Goal: Transaction & Acquisition: Download file/media

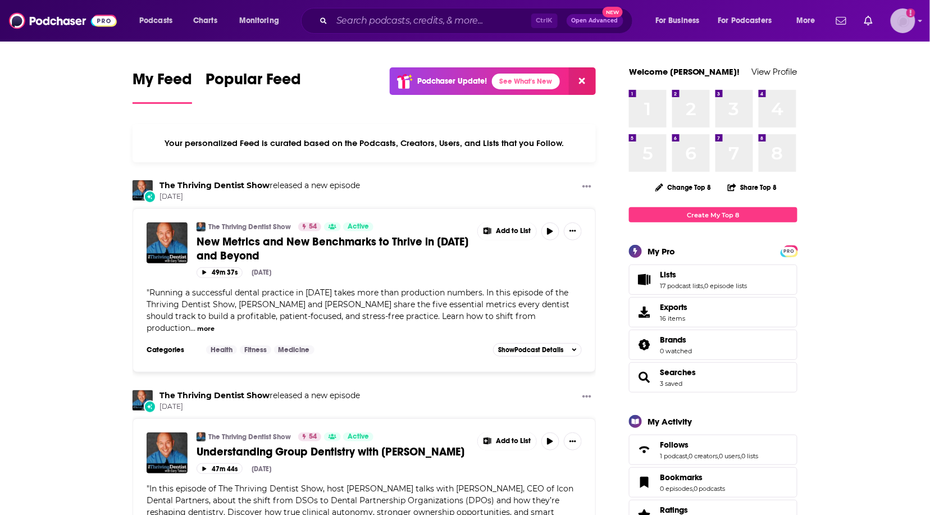
click at [896, 19] on img "Logged in as hoffmacv" at bounding box center [903, 20] width 25 height 25
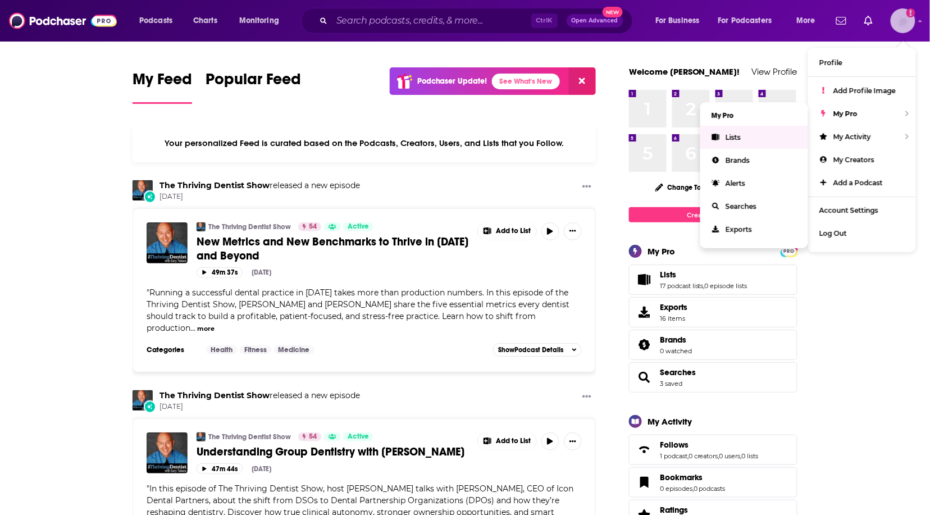
click at [771, 128] on link "Lists" at bounding box center [755, 137] width 108 height 23
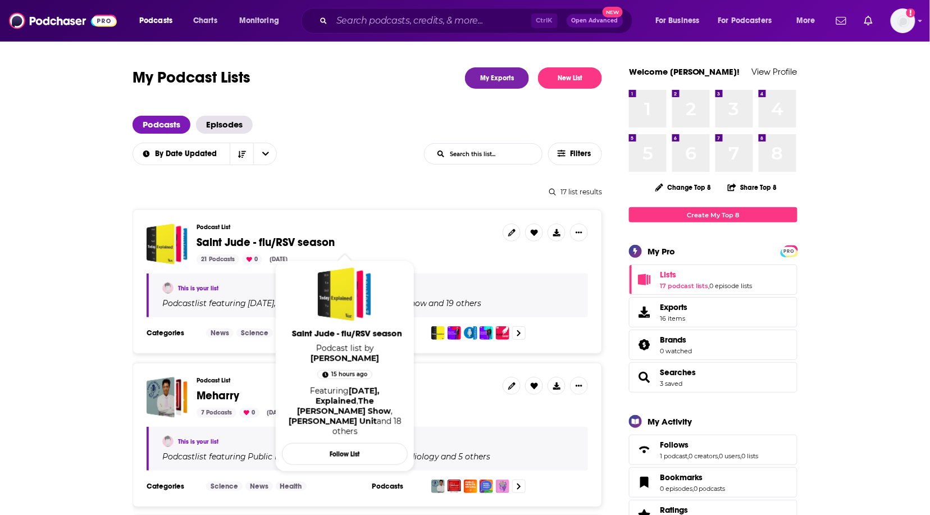
click at [288, 235] on span "Saint Jude - flu/RSV season" at bounding box center [266, 242] width 138 height 14
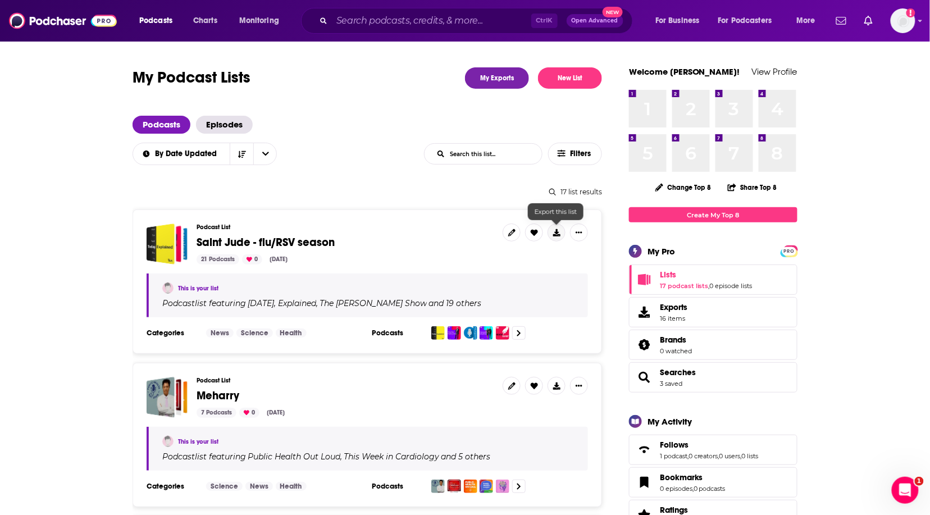
click at [555, 232] on icon at bounding box center [556, 232] width 7 height 7
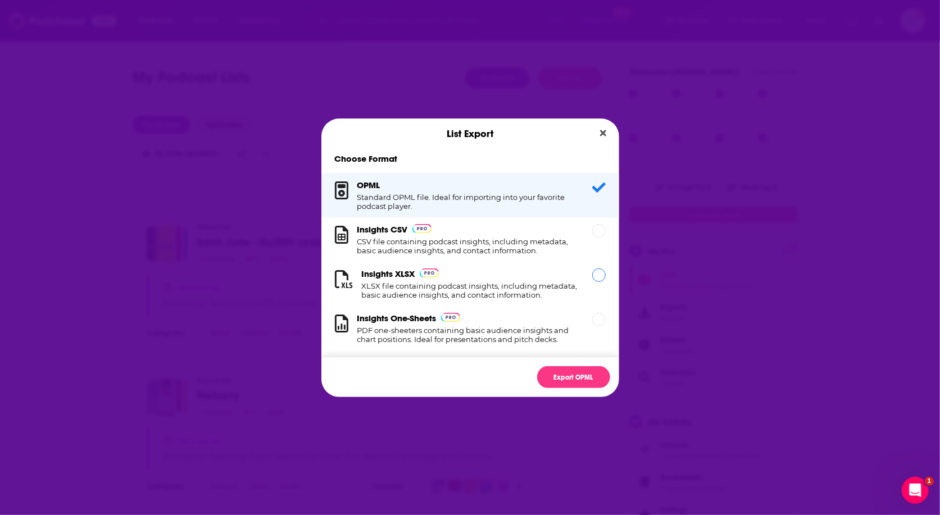
click at [592, 272] on div "Dialog" at bounding box center [598, 275] width 13 height 13
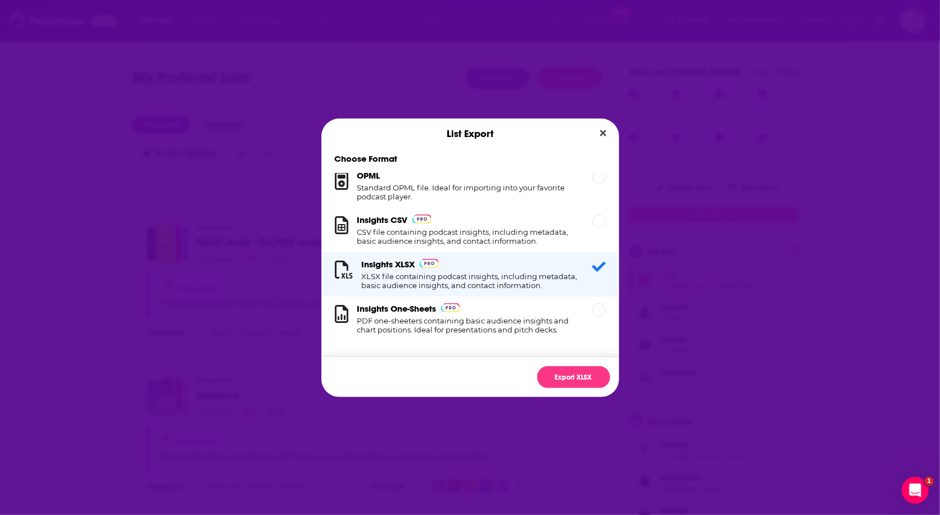
scroll to position [19, 0]
click at [585, 378] on button "Export XLSX" at bounding box center [573, 377] width 73 height 22
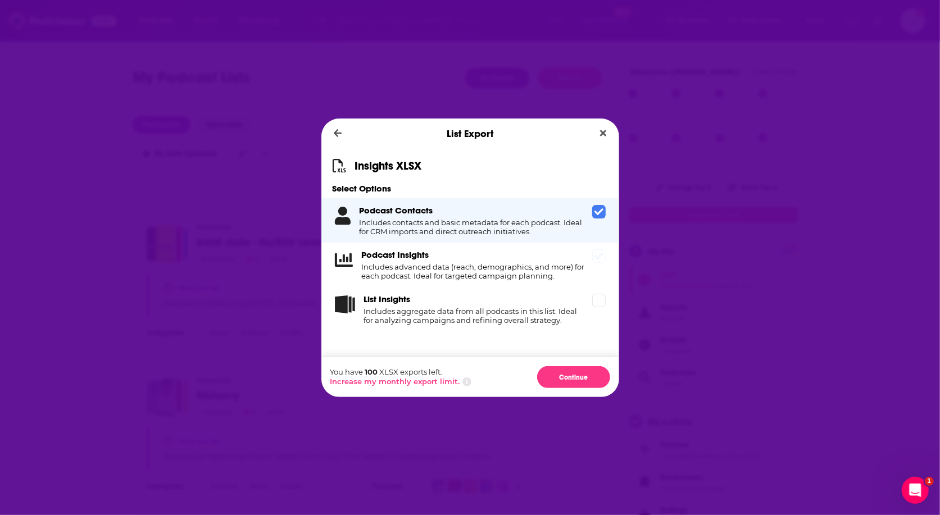
click at [538, 260] on div "Podcast Insights Includes advanced data (reach, demographics, and more) for eac…" at bounding box center [475, 264] width 226 height 31
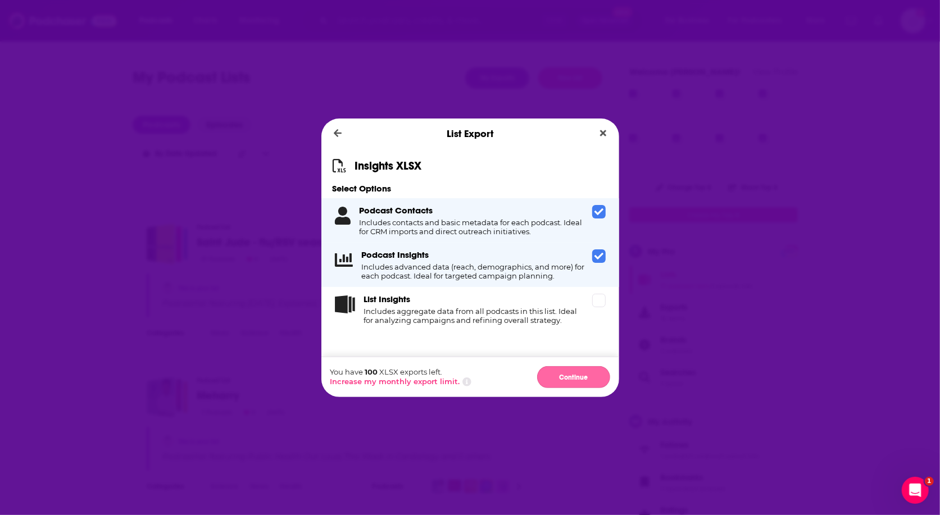
click at [569, 377] on button "Continue" at bounding box center [573, 377] width 73 height 22
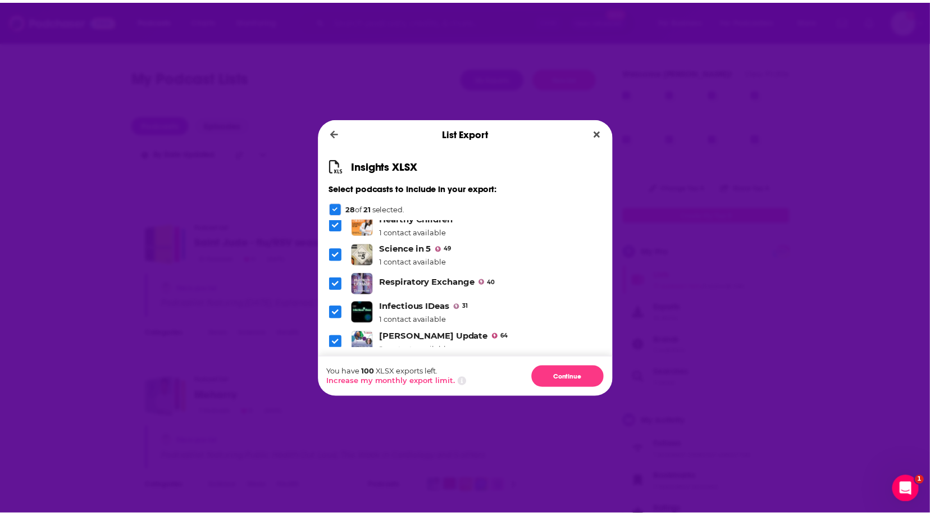
scroll to position [708, 0]
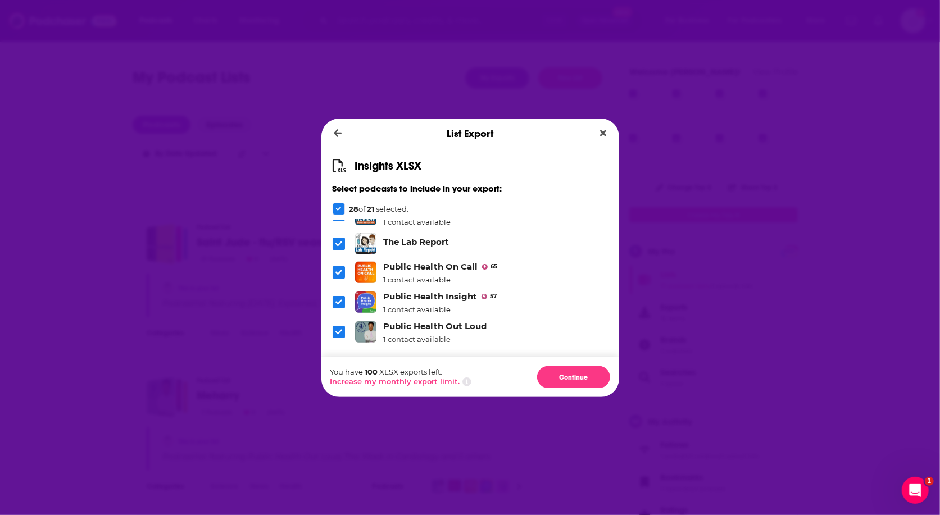
click at [537, 370] on div "You have 100 XLSX exports left. Increase my monthly export limit. Continue" at bounding box center [470, 377] width 298 height 40
click at [548, 374] on button "Continue" at bounding box center [573, 377] width 73 height 22
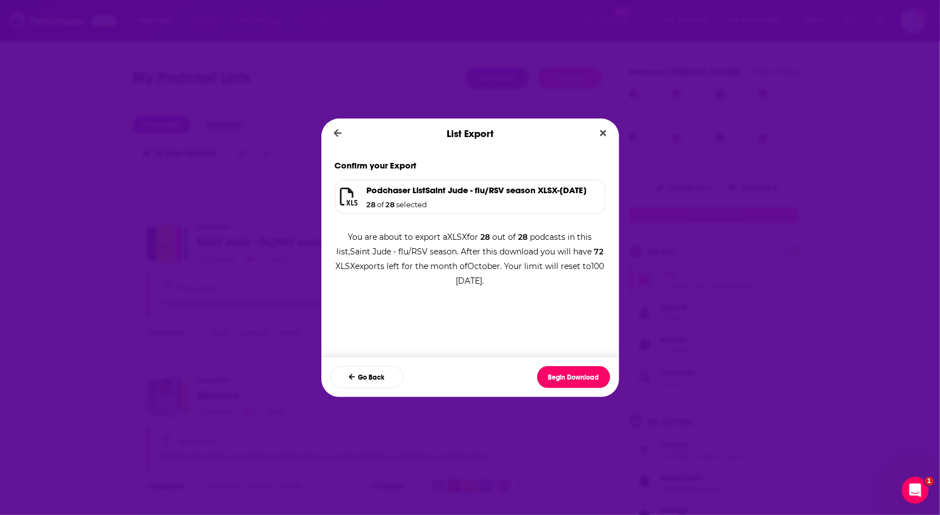
click at [548, 374] on button "Begin Download" at bounding box center [573, 377] width 73 height 22
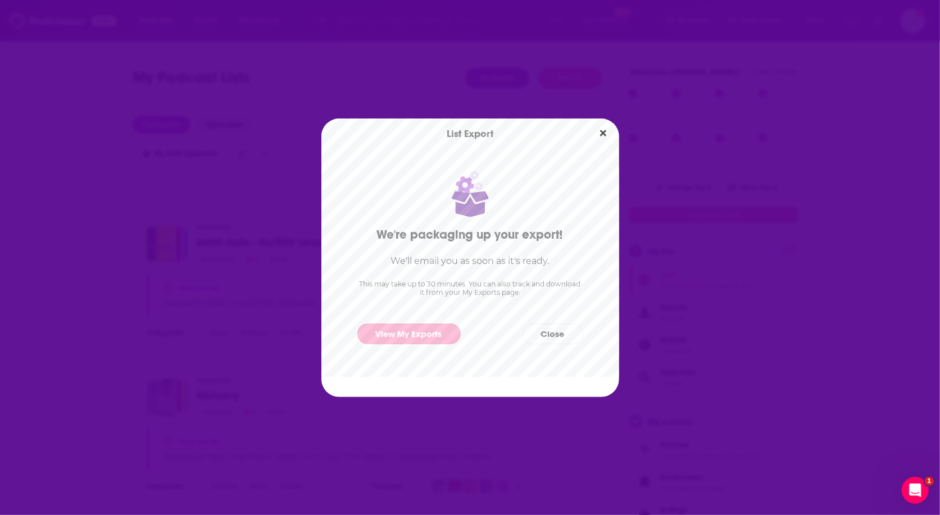
click at [425, 328] on link "View My Exports" at bounding box center [408, 334] width 103 height 21
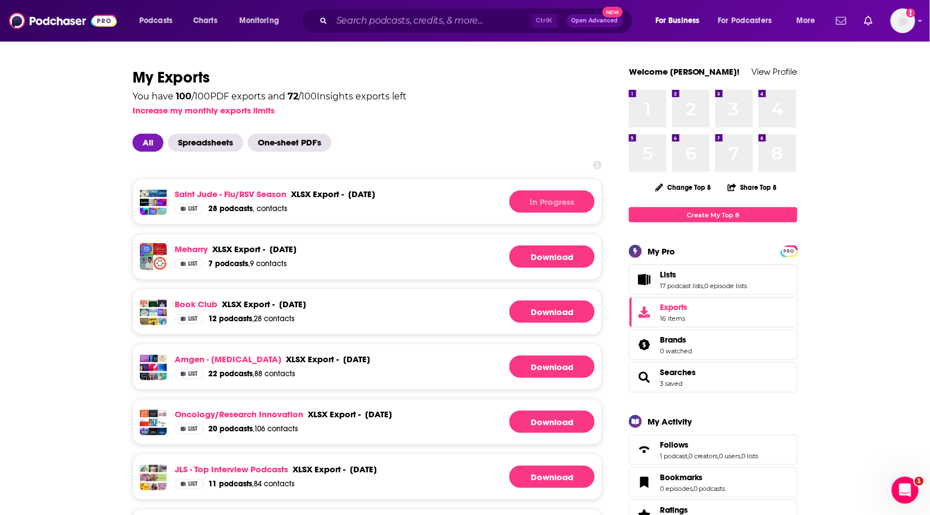
click at [590, 163] on div at bounding box center [368, 165] width 470 height 9
click at [519, 194] on link "Download" at bounding box center [552, 201] width 85 height 22
drag, startPoint x: 70, startPoint y: 265, endPoint x: 189, endPoint y: 214, distance: 129.4
